Goal: Transaction & Acquisition: Obtain resource

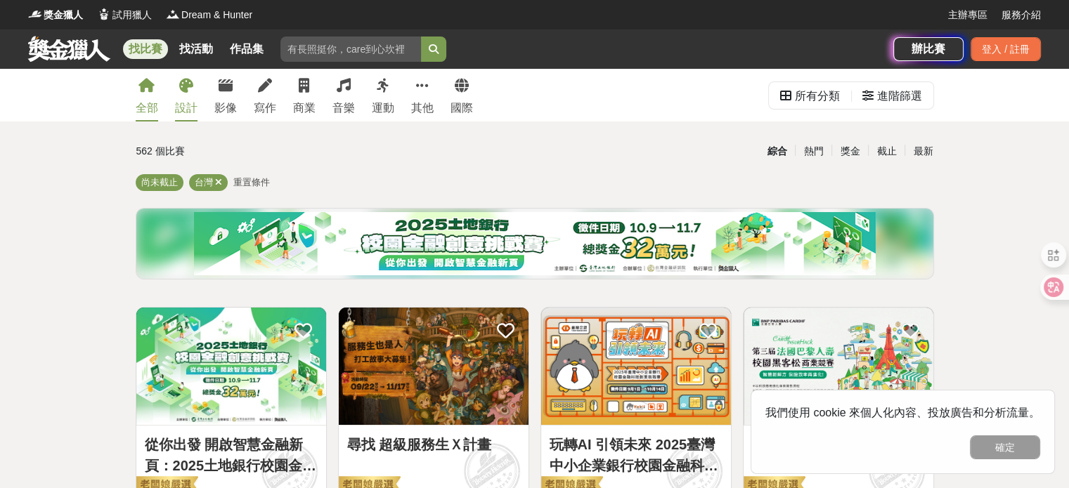
click at [191, 94] on link "設計" at bounding box center [186, 95] width 22 height 53
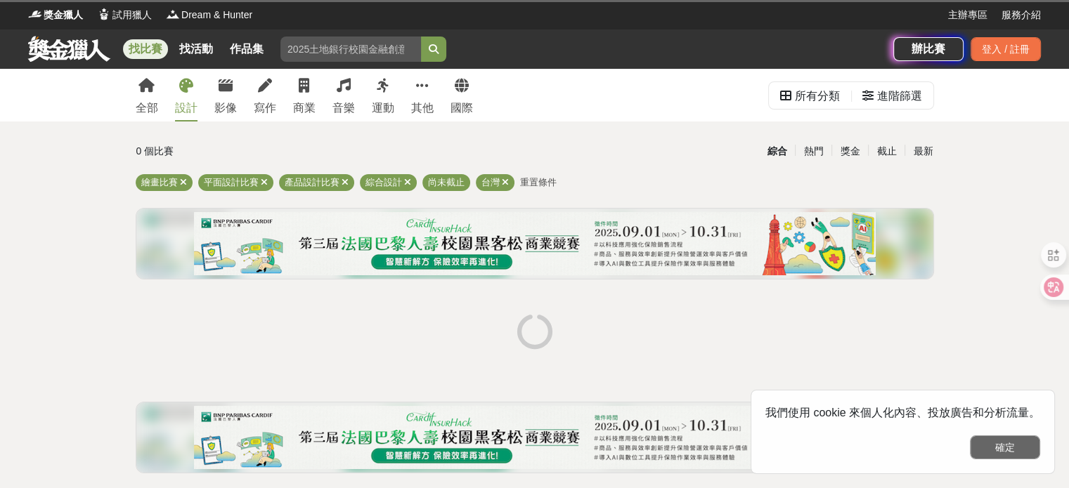
click at [1019, 446] on button "確定" at bounding box center [1005, 448] width 70 height 24
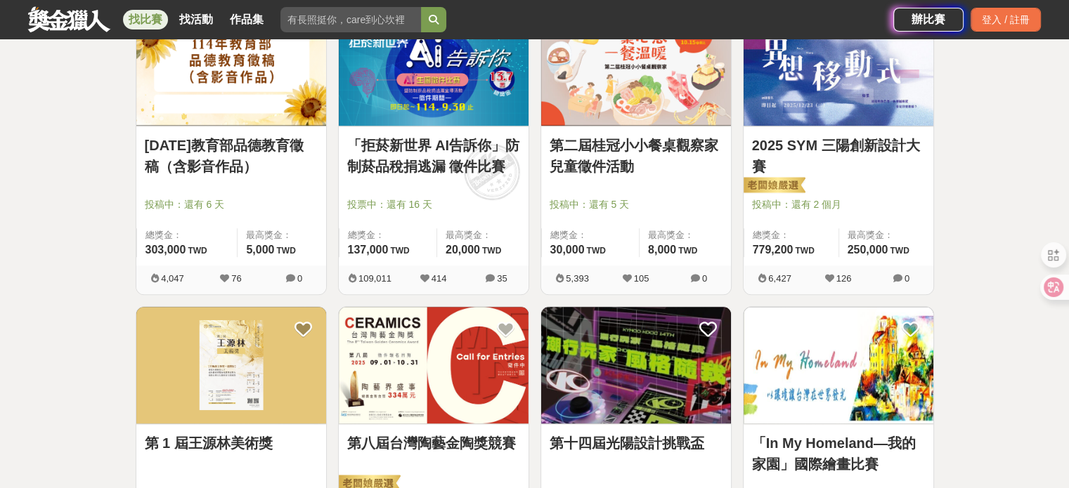
scroll to position [1616, 0]
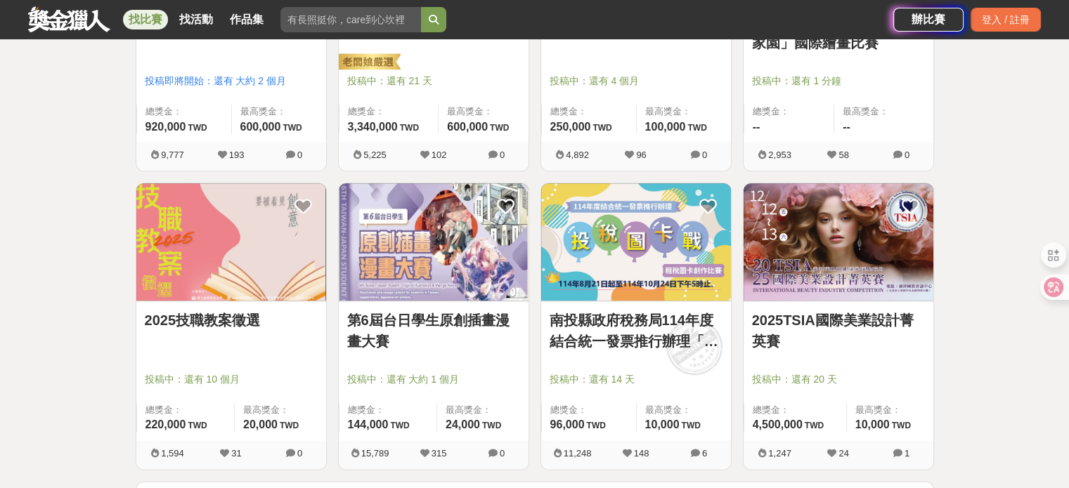
click at [431, 259] on img at bounding box center [434, 241] width 190 height 117
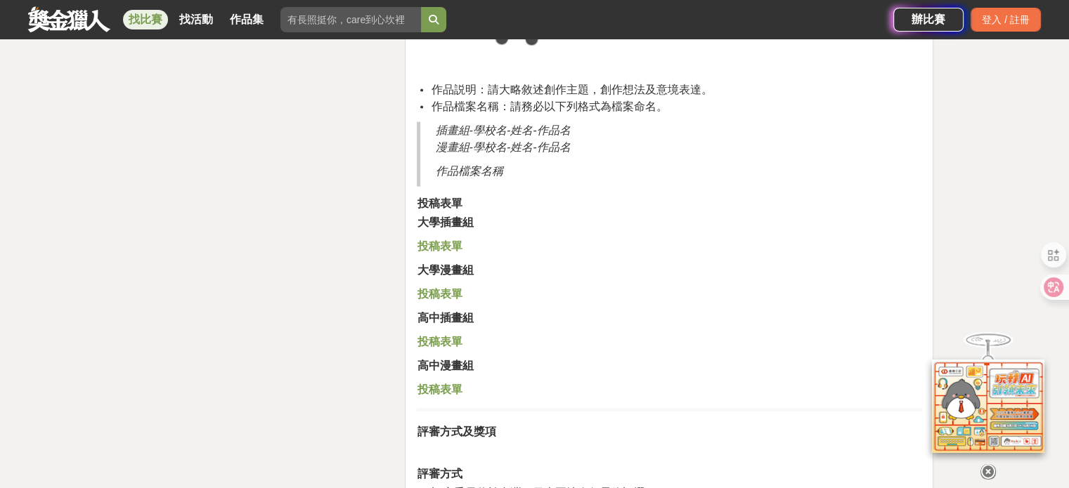
scroll to position [2951, 0]
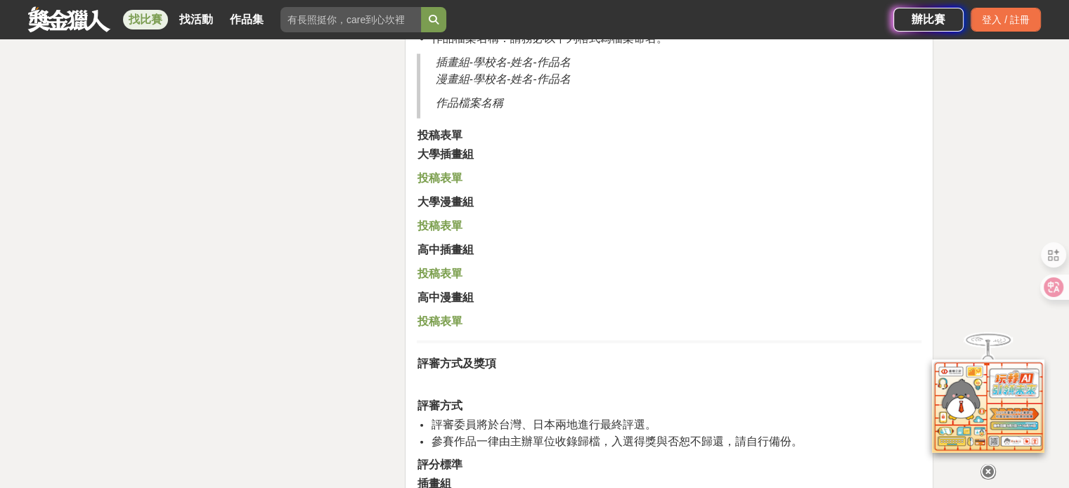
click at [450, 177] on strong "投稿表單" at bounding box center [439, 178] width 45 height 12
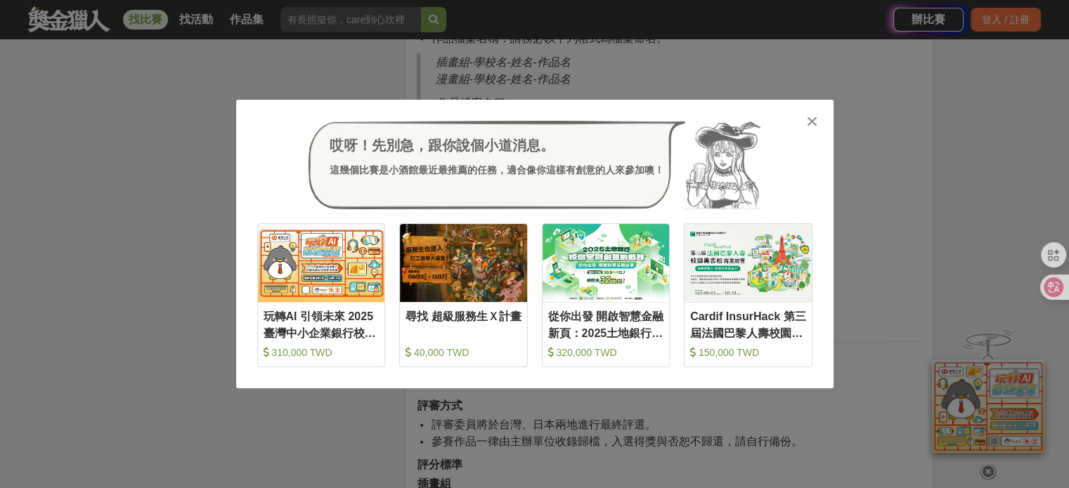
click at [815, 117] on icon at bounding box center [812, 122] width 11 height 14
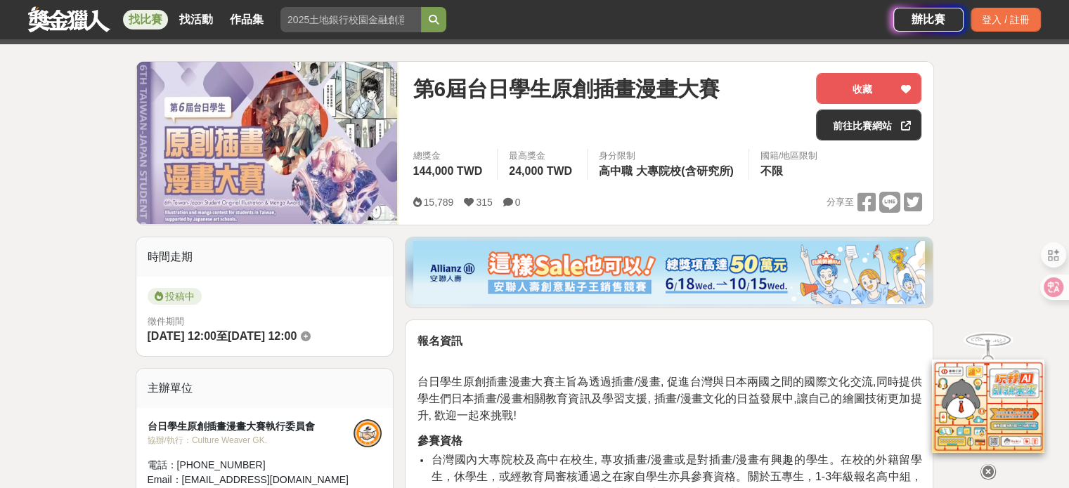
scroll to position [70, 0]
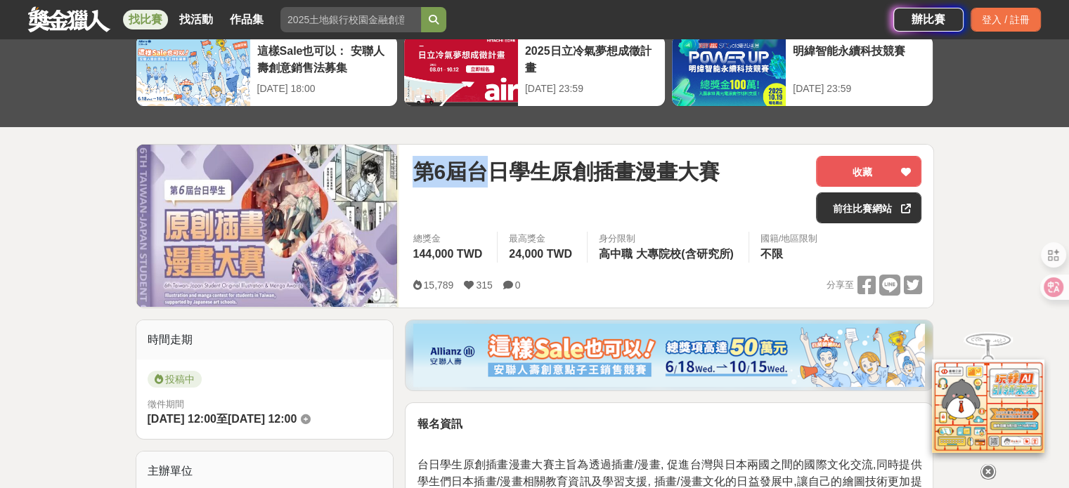
drag, startPoint x: 416, startPoint y: 168, endPoint x: 483, endPoint y: 169, distance: 67.5
click at [483, 169] on span "第6屆台日學生原創插畫漫畫大賽" at bounding box center [565, 172] width 307 height 32
click at [512, 164] on span "第6屆台日學生原創插畫漫畫大賽" at bounding box center [565, 172] width 307 height 32
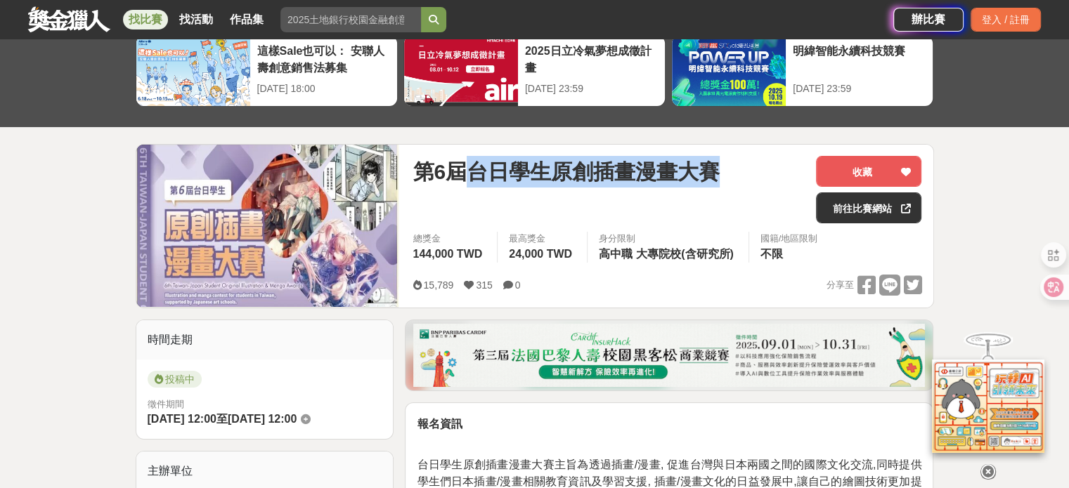
drag, startPoint x: 472, startPoint y: 171, endPoint x: 715, endPoint y: 168, distance: 243.1
click at [715, 168] on span "第6屆台日學生原創插畫漫畫大賽" at bounding box center [565, 172] width 307 height 32
copy span "台日學生原創插畫漫畫大賽"
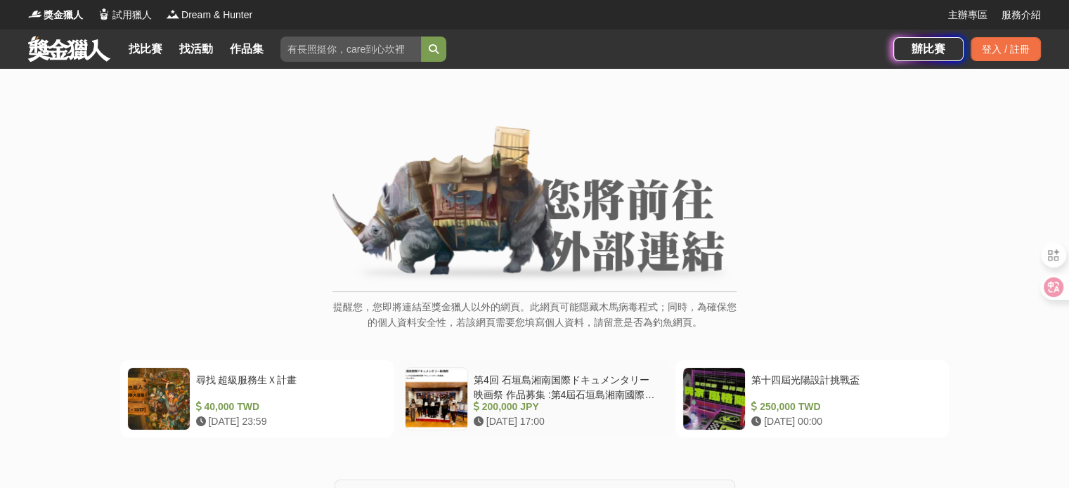
scroll to position [70, 0]
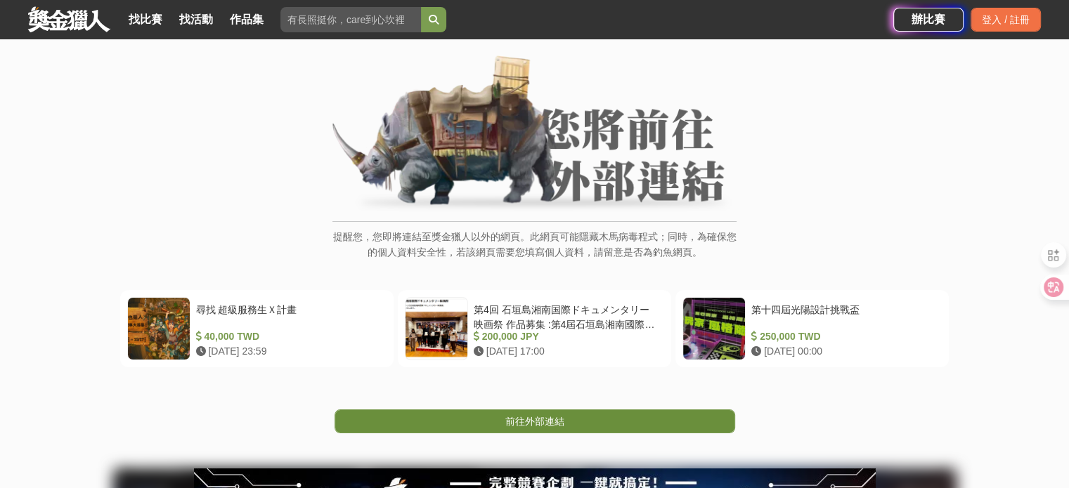
click at [564, 412] on link "前往外部連結" at bounding box center [534, 422] width 401 height 24
